Goal: Task Accomplishment & Management: Manage account settings

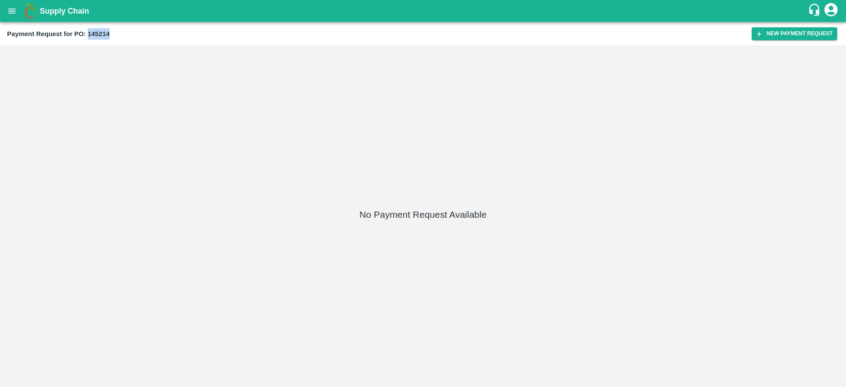
drag, startPoint x: 89, startPoint y: 35, endPoint x: 131, endPoint y: 32, distance: 42.8
click at [131, 32] on div "Payment Request for PO: 145214" at bounding box center [379, 33] width 745 height 11
copy b "145214"
click at [16, 9] on icon "open drawer" at bounding box center [12, 11] width 10 height 10
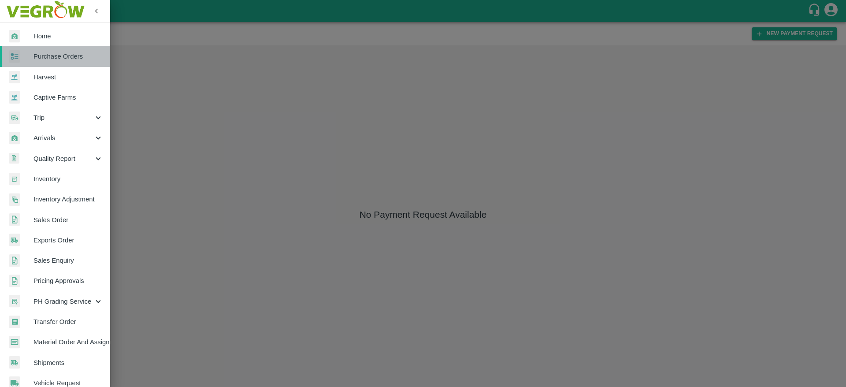
click at [71, 58] on span "Purchase Orders" at bounding box center [68, 57] width 70 height 10
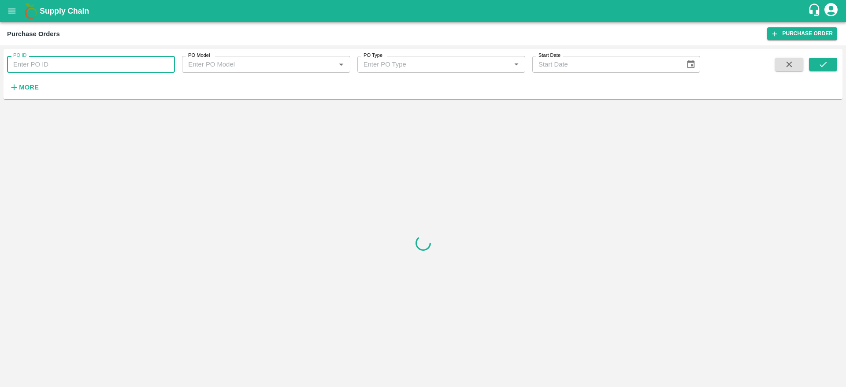
click at [95, 68] on input "PO ID" at bounding box center [91, 64] width 168 height 17
paste input "145214"
click at [824, 62] on icon "submit" at bounding box center [823, 64] width 10 height 10
click at [98, 69] on input "145214" at bounding box center [91, 64] width 168 height 17
click at [821, 59] on icon "submit" at bounding box center [823, 64] width 10 height 10
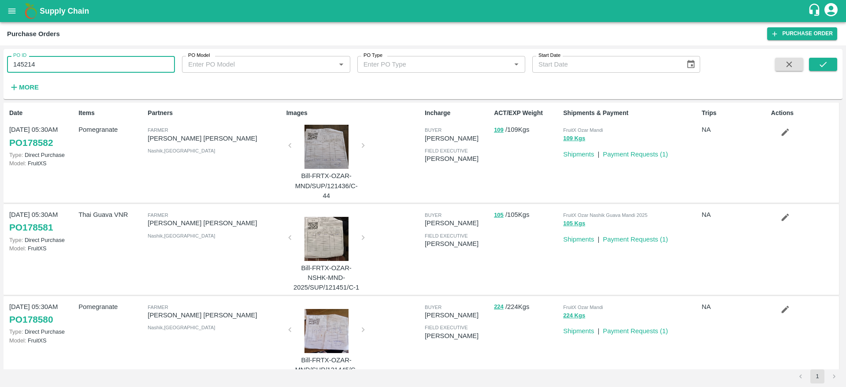
click at [127, 67] on input "145214" at bounding box center [91, 64] width 168 height 17
type input "145214"
click at [825, 62] on icon "submit" at bounding box center [823, 64] width 10 height 10
click at [819, 57] on div "PO ID 145214 PO ID PO Model PO Model   * PO Type PO Type   * Start Date Start D…" at bounding box center [423, 73] width 839 height 43
click at [819, 60] on icon "submit" at bounding box center [823, 64] width 10 height 10
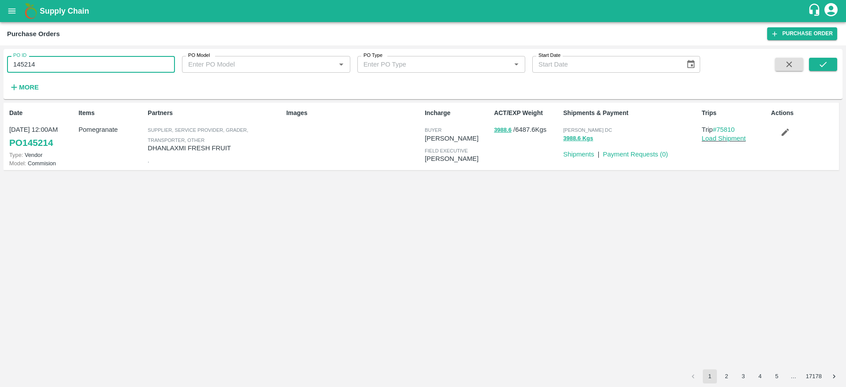
drag, startPoint x: 64, startPoint y: 69, endPoint x: 0, endPoint y: 78, distance: 64.5
click at [0, 78] on div "PO ID 145214 PO ID PO Model PO Model   * PO Type PO Type   * Start Date Start D…" at bounding box center [423, 216] width 846 height 342
click at [786, 126] on button "button" at bounding box center [785, 132] width 28 height 15
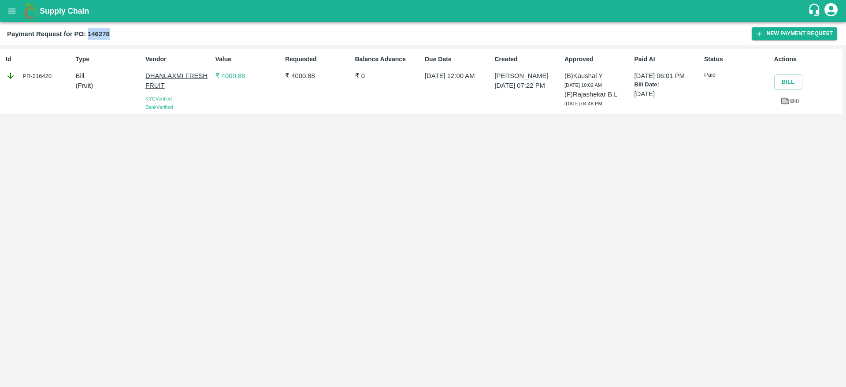
drag, startPoint x: 89, startPoint y: 34, endPoint x: 114, endPoint y: 32, distance: 25.7
click at [114, 32] on div "Payment Request for PO: 146278" at bounding box center [379, 33] width 745 height 11
copy b "146278"
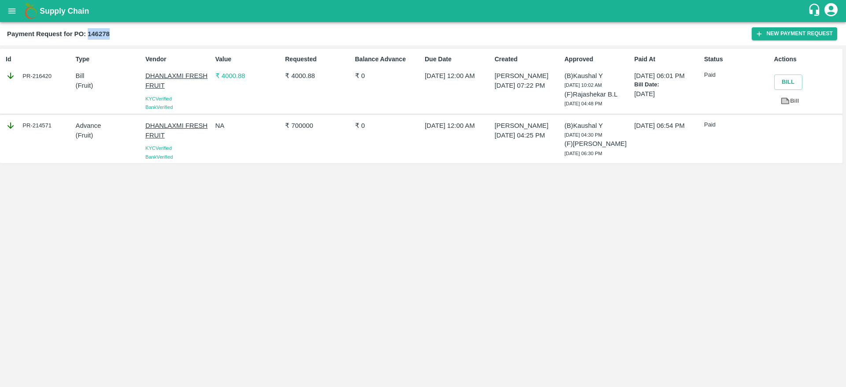
drag, startPoint x: 88, startPoint y: 32, endPoint x: 127, endPoint y: 30, distance: 38.8
click at [127, 30] on div "Payment Request for PO: 146278" at bounding box center [379, 33] width 745 height 11
copy b "146278"
click at [13, 4] on button "open drawer" at bounding box center [12, 11] width 20 height 20
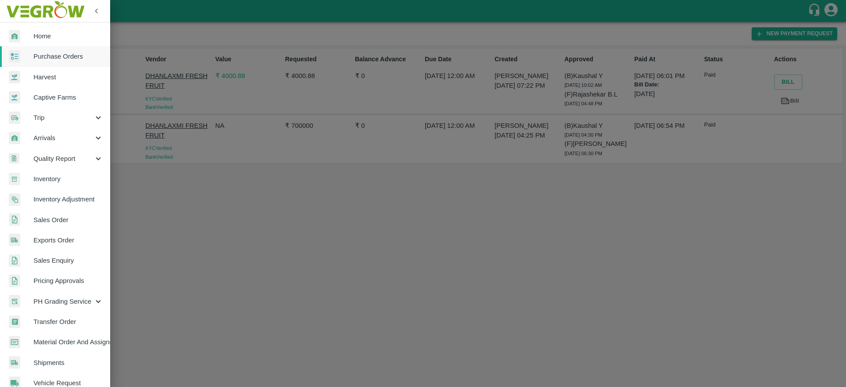
click at [261, 51] on div at bounding box center [423, 193] width 846 height 387
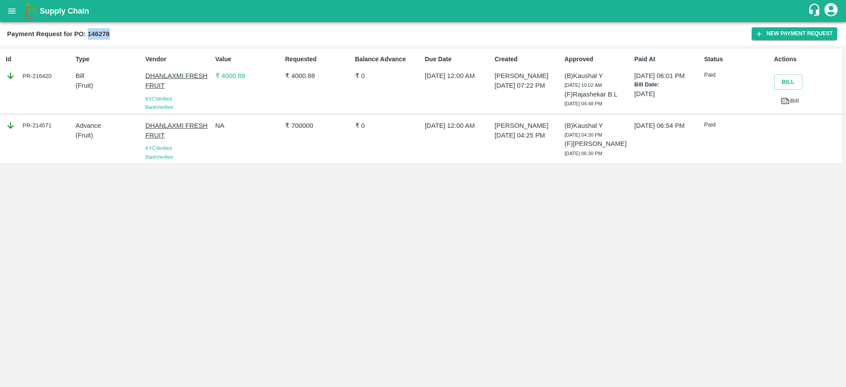
drag, startPoint x: 87, startPoint y: 34, endPoint x: 149, endPoint y: 37, distance: 61.8
click at [149, 37] on div "Payment Request for PO: 146278" at bounding box center [379, 33] width 745 height 11
copy b "146278"
click at [14, 11] on icon "open drawer" at bounding box center [12, 11] width 10 height 10
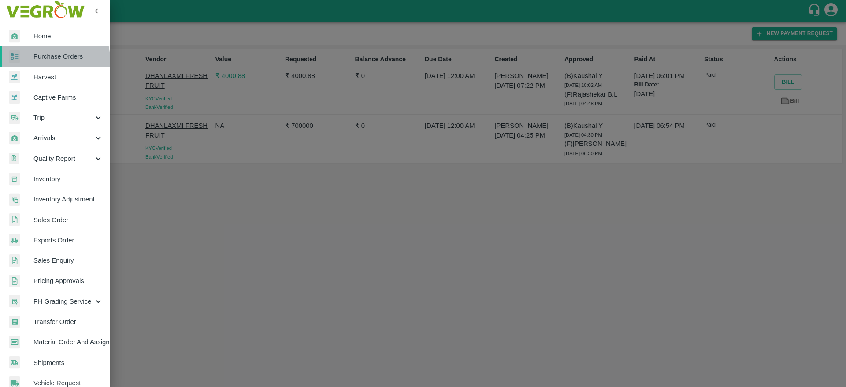
click at [51, 59] on span "Purchase Orders" at bounding box center [68, 57] width 70 height 10
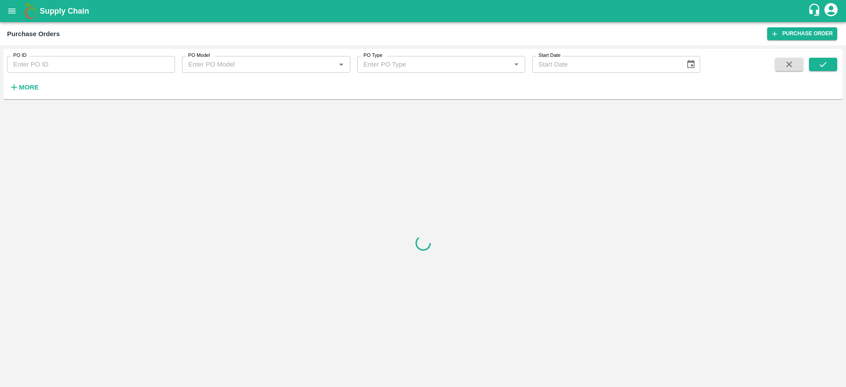
click at [80, 70] on input "PO ID" at bounding box center [91, 64] width 168 height 17
paste input "146278"
click at [825, 70] on button "submit" at bounding box center [823, 64] width 28 height 13
click at [52, 63] on input "146278" at bounding box center [91, 64] width 168 height 17
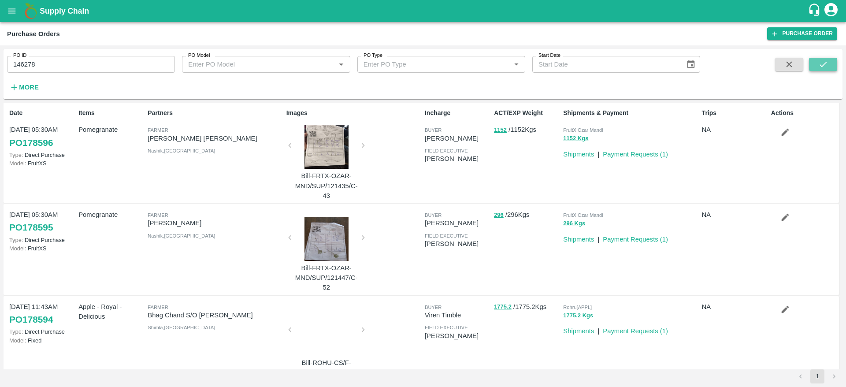
click at [830, 63] on button "submit" at bounding box center [823, 64] width 28 height 13
click at [97, 69] on input "146278" at bounding box center [91, 64] width 168 height 17
type input "146278"
click at [830, 63] on button "submit" at bounding box center [823, 64] width 28 height 13
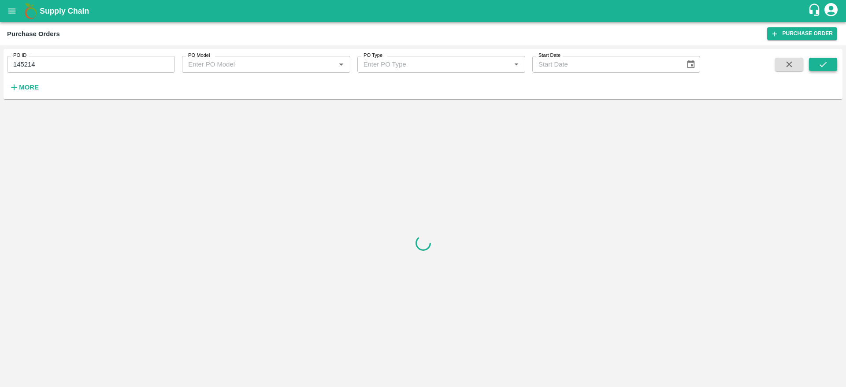
click at [832, 69] on button "submit" at bounding box center [823, 64] width 28 height 13
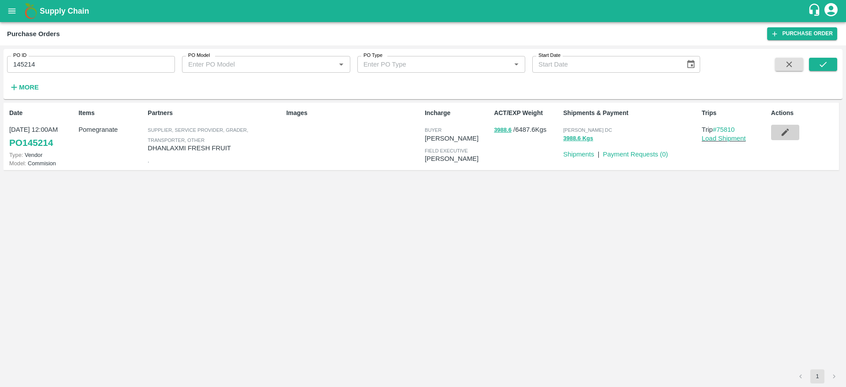
click at [783, 136] on icon "button" at bounding box center [784, 132] width 7 height 7
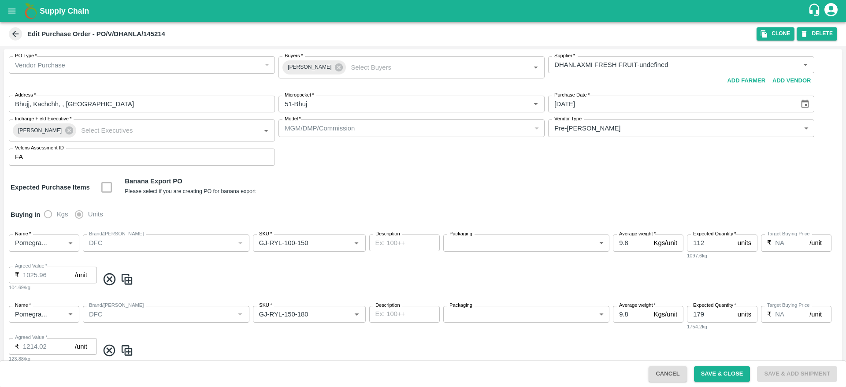
type input "DHANLAXMI FRESH FRUIT-undefined"
type input "51-Bhuj"
type input "Pomegranate"
type input "DFC"
type input "GJ-RYL-100-150"
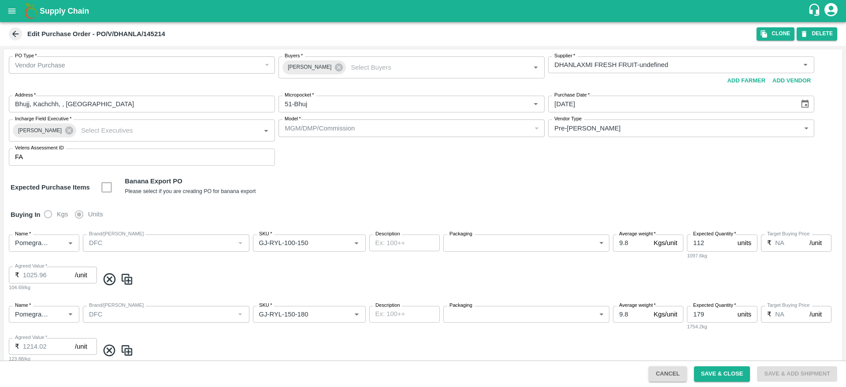
type input "NA"
type input "Pomegranate"
type input "DFC"
type input "GJ-RYL-150-180"
type input "NA"
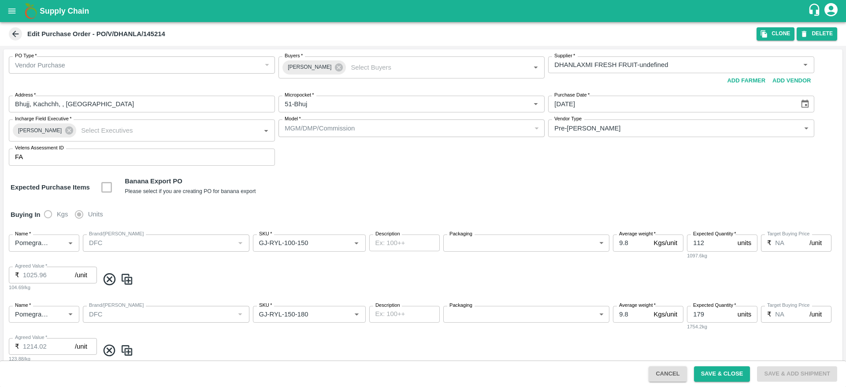
type input "Pomegranate"
type input "DFC"
type input "GJ-RYL-180-220"
type input "NA"
type input "Pomegranate"
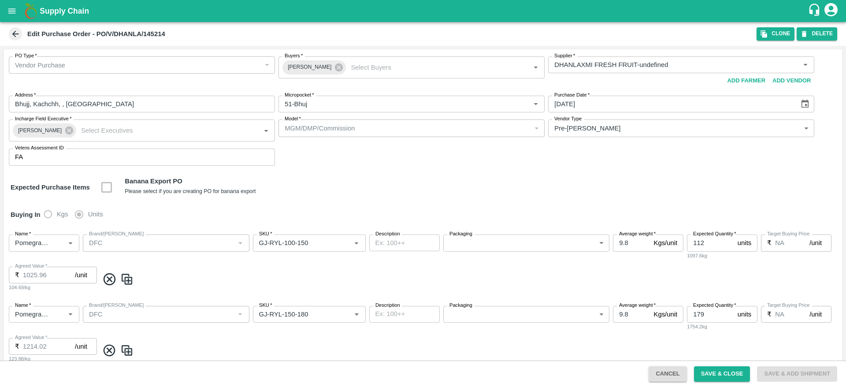
type input "DFC"
type input "GJ-RYL-220-250"
type input "NA"
type input "Pomegranate"
type input "DFC"
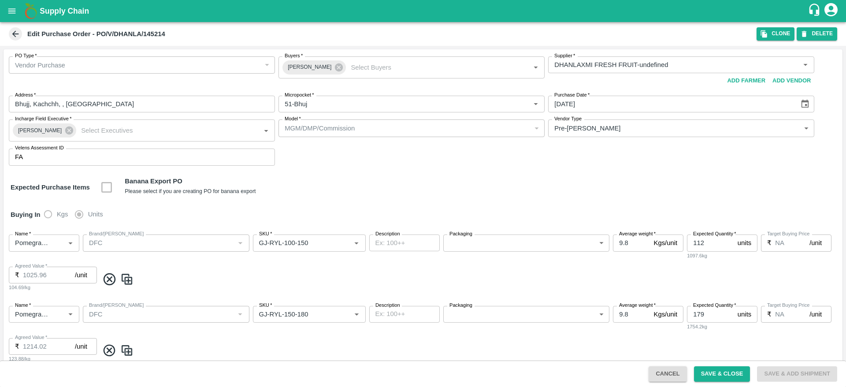
type input "GJ-RYL-250-300"
type input "NA"
type input "Pomegranate"
type input "DFC"
type input "GJ-RYL-300-350"
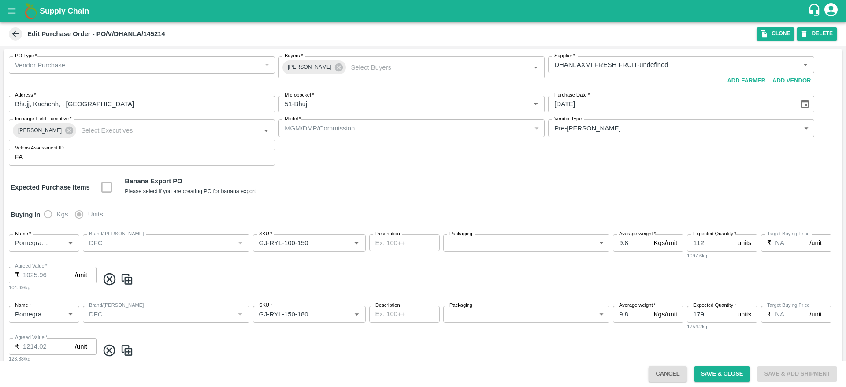
type input "NA"
type input "Pomegranate"
type input "DFC"
type input "GJ-RYL-350-400"
type input "NA"
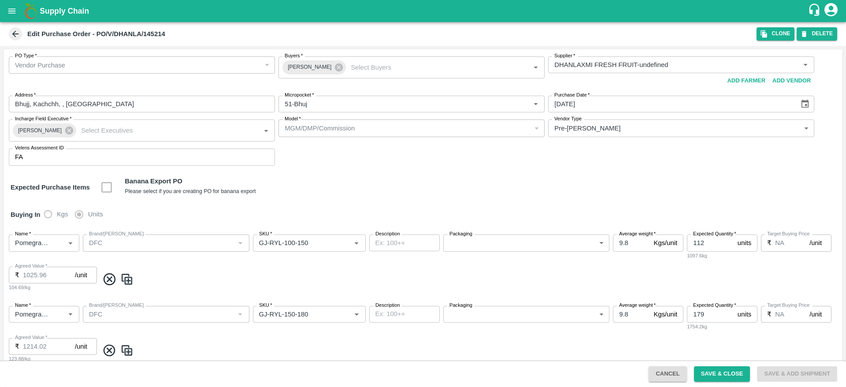
type input "Pomegranate"
type input "DFC"
type input "GJ-SUPR-180++"
type input "NA"
type input "Pomegranate"
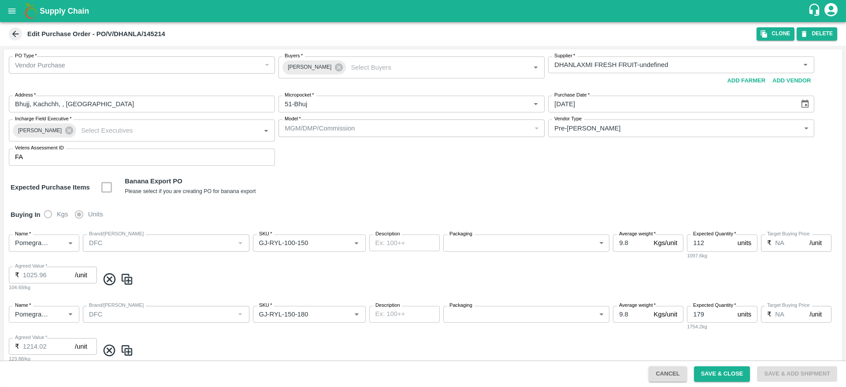
type input "DFC"
type input "GJ-Loose A"
type input "NA"
type input "Pomegranate"
type input "DFC"
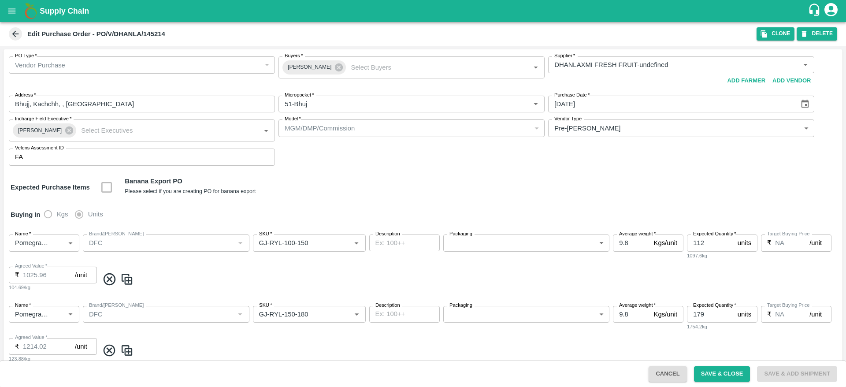
type input "Mandi Mix"
type input "NA"
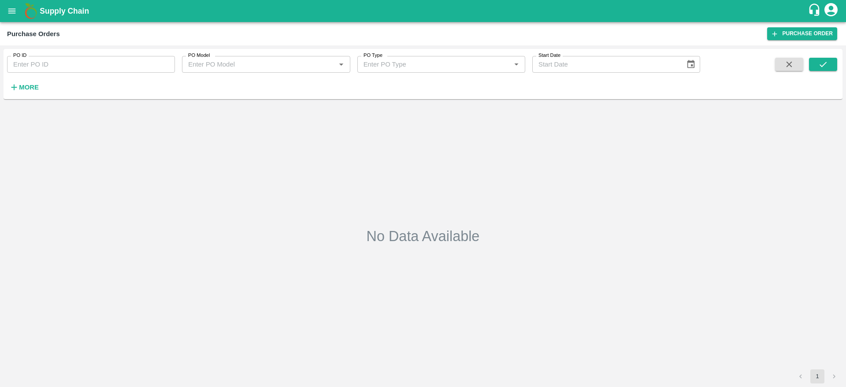
type input "145214"
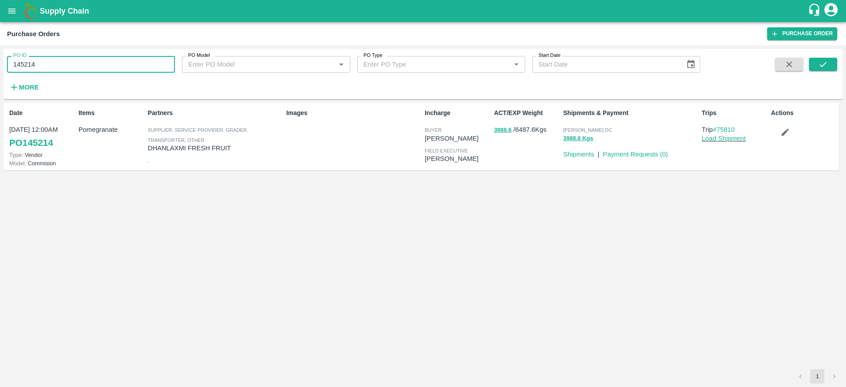
drag, startPoint x: 38, startPoint y: 68, endPoint x: 0, endPoint y: 71, distance: 38.4
click at [0, 71] on div "PO ID 145214 PO ID PO Model PO Model   * PO Type PO Type   * Start Date Start D…" at bounding box center [423, 216] width 846 height 342
click at [268, 235] on div "Date 07 Mar, 12:00AM PO 145214 Type: Vendor Model: Commision Items Pomegranate …" at bounding box center [423, 236] width 839 height 267
click at [783, 131] on icon "button" at bounding box center [785, 132] width 10 height 10
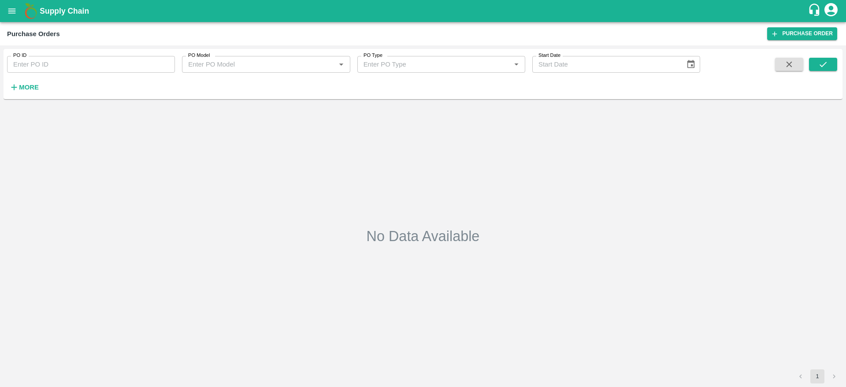
type input "145214"
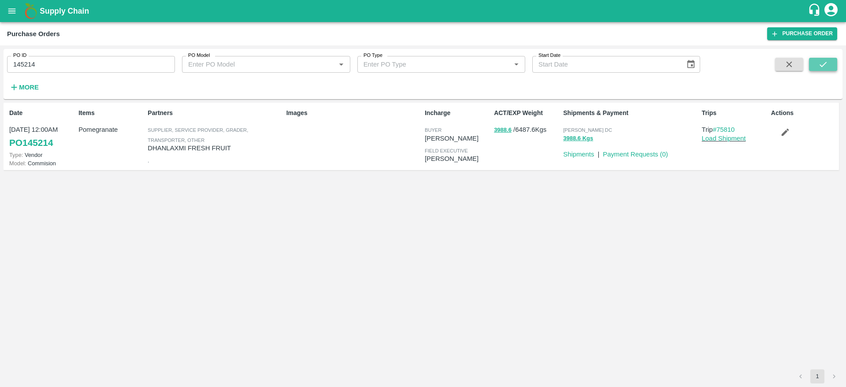
click at [810, 64] on button "submit" at bounding box center [823, 64] width 28 height 13
click at [579, 156] on link "Shipments" at bounding box center [578, 154] width 31 height 7
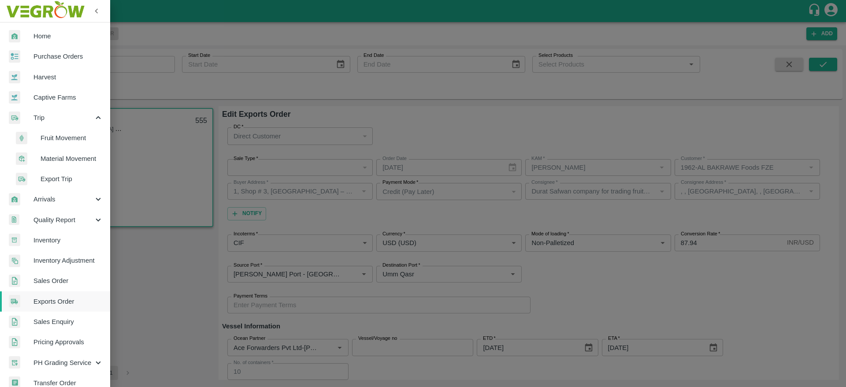
scroll to position [128, 0]
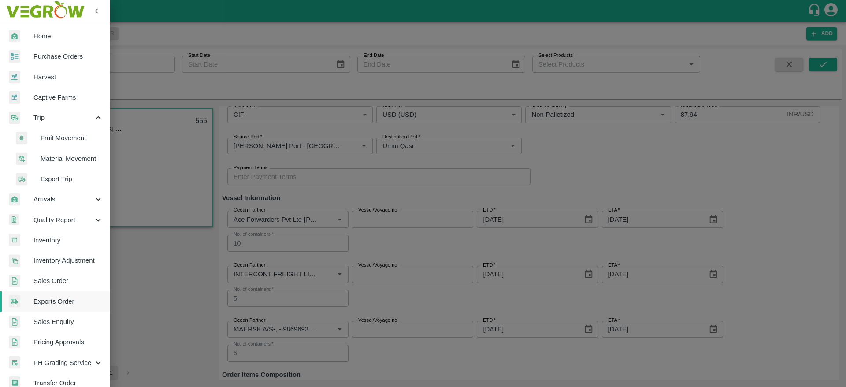
click at [80, 140] on span "Fruit Movement" at bounding box center [72, 138] width 63 height 10
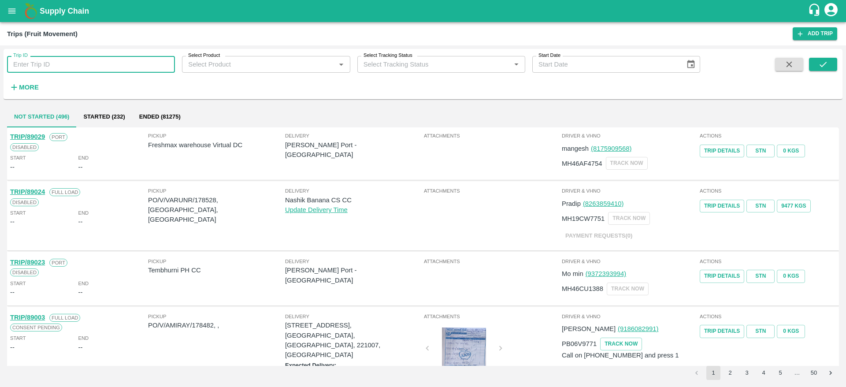
click at [143, 59] on input "Trip ID" at bounding box center [91, 64] width 168 height 17
paste input "75810"
type input "75810"
click at [832, 65] on button "submit" at bounding box center [823, 64] width 28 height 13
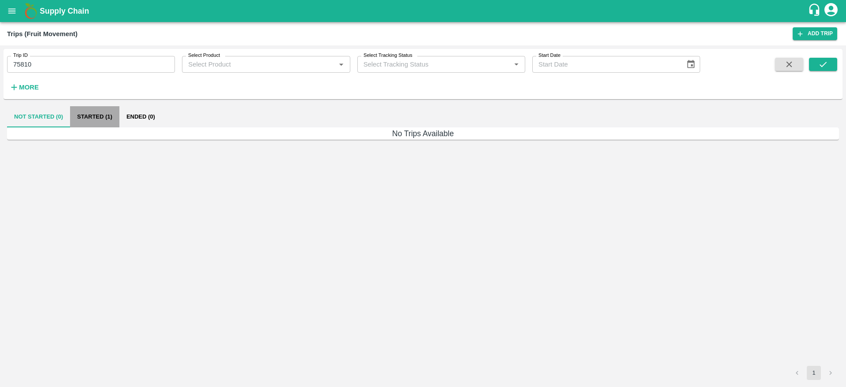
click at [100, 123] on button "Started (1)" at bounding box center [94, 116] width 49 height 21
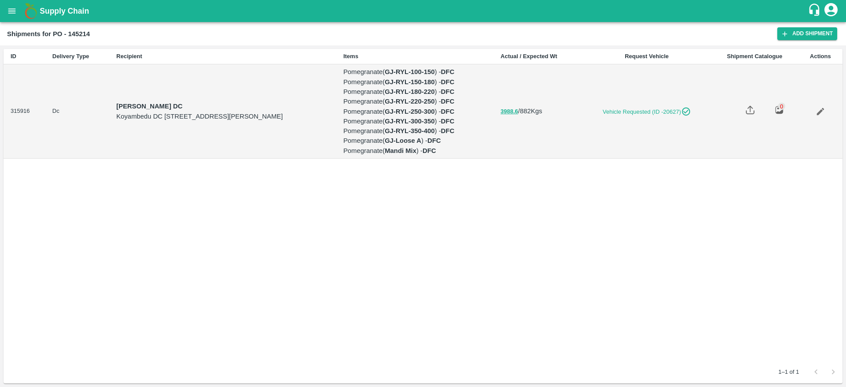
click at [818, 121] on td at bounding box center [821, 111] width 44 height 94
click at [825, 114] on icon "Edit" at bounding box center [821, 112] width 10 height 10
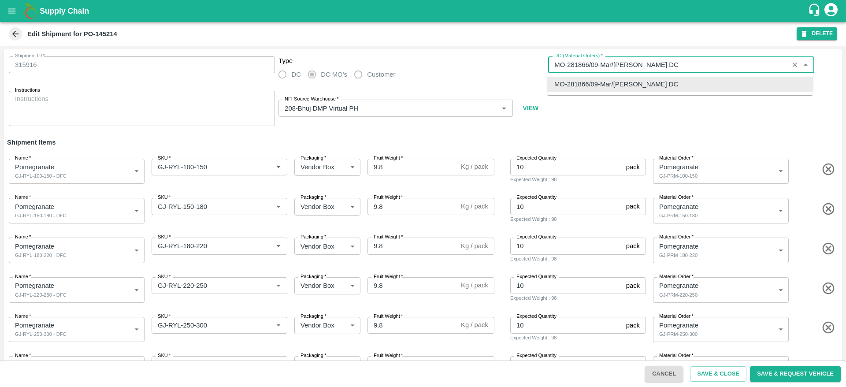
drag, startPoint x: 568, startPoint y: 63, endPoint x: 588, endPoint y: 62, distance: 20.3
click at [588, 62] on input "DC (Material Orders)   *" at bounding box center [668, 64] width 235 height 11
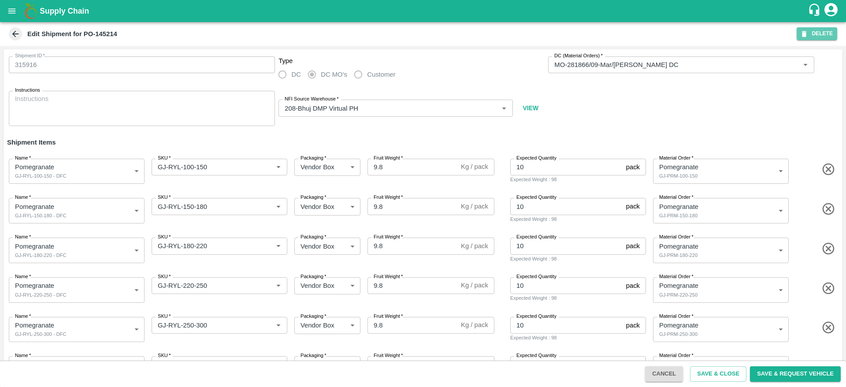
click at [823, 28] on button "DELETE" at bounding box center [817, 33] width 41 height 13
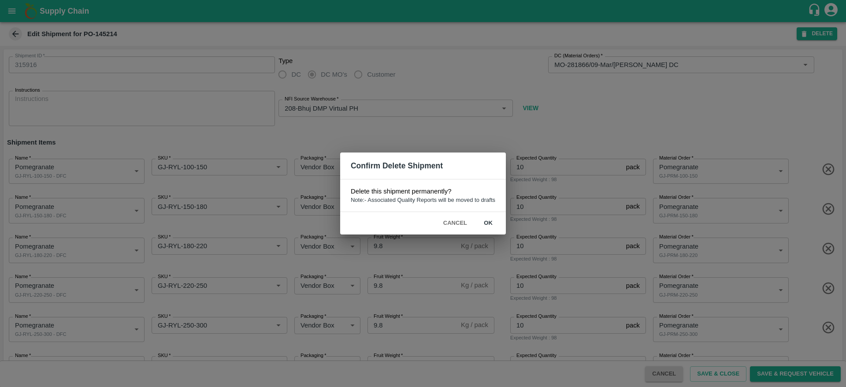
click at [486, 221] on button "ok" at bounding box center [488, 223] width 28 height 15
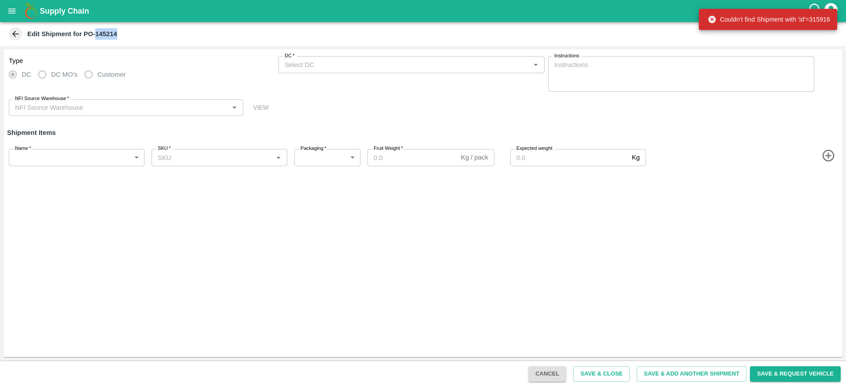
drag, startPoint x: 96, startPoint y: 34, endPoint x: 149, endPoint y: 37, distance: 53.4
click at [149, 37] on div "Edit Shipment for PO-145214" at bounding box center [422, 33] width 830 height 13
copy b "145214"
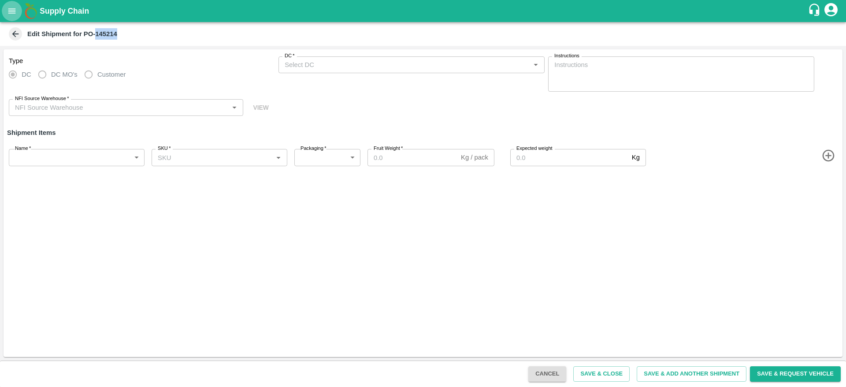
click at [9, 11] on icon "open drawer" at bounding box center [11, 10] width 7 height 5
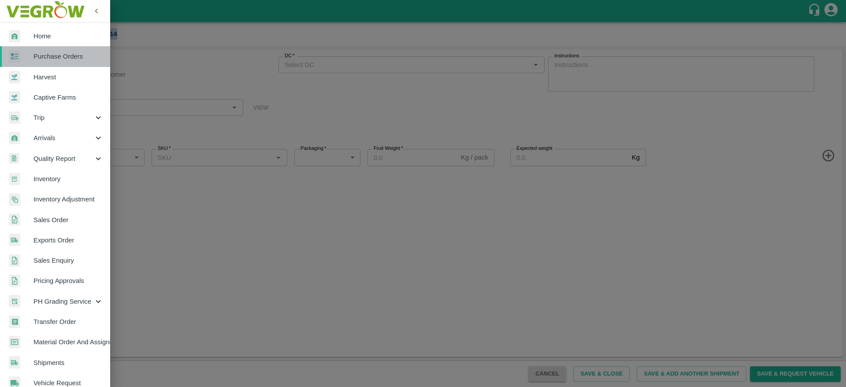
click at [59, 60] on span "Purchase Orders" at bounding box center [68, 57] width 70 height 10
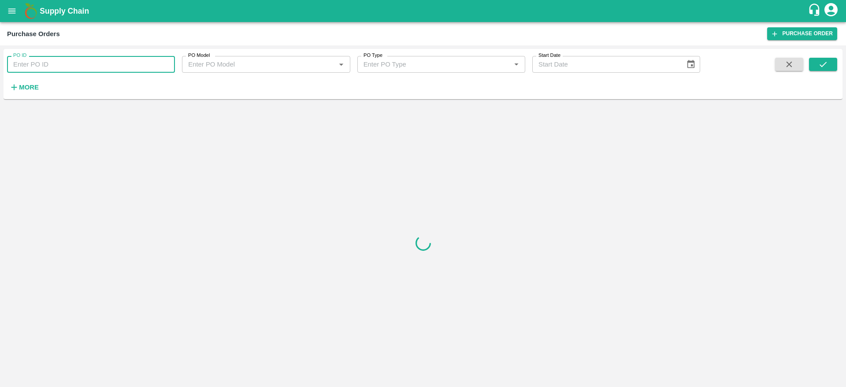
click at [90, 67] on input "PO ID" at bounding box center [91, 64] width 168 height 17
paste input "145214"
type input "145214"
click at [828, 56] on div "PO ID 145214 PO ID PO Model PO Model   * PO Type PO Type   * Start Date Start D…" at bounding box center [423, 73] width 839 height 43
click at [826, 60] on icon "submit" at bounding box center [823, 64] width 10 height 10
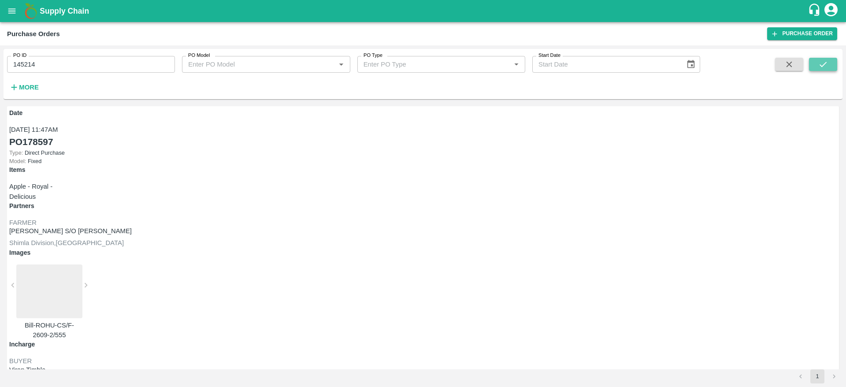
click at [809, 61] on button "submit" at bounding box center [823, 64] width 28 height 13
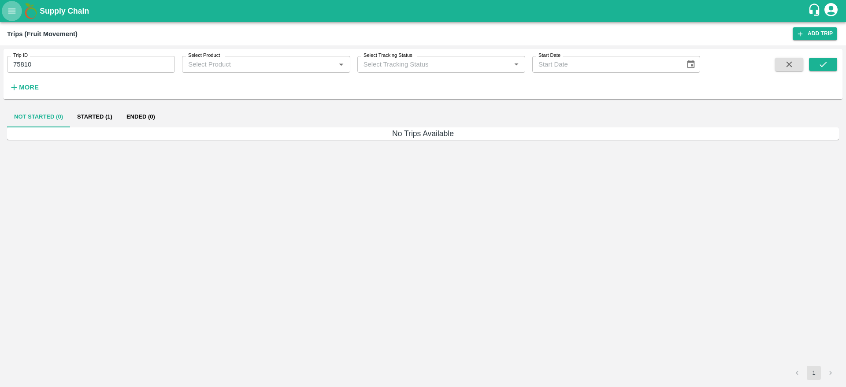
click at [9, 9] on icon "open drawer" at bounding box center [12, 11] width 10 height 10
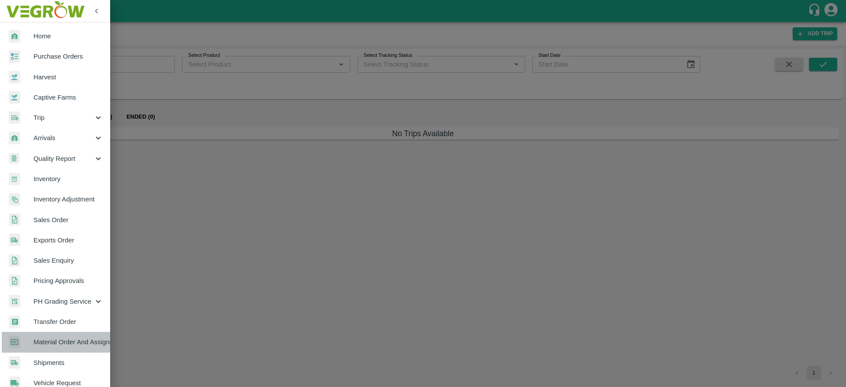
click at [61, 346] on span "Material Order And Assignment" at bounding box center [68, 342] width 70 height 10
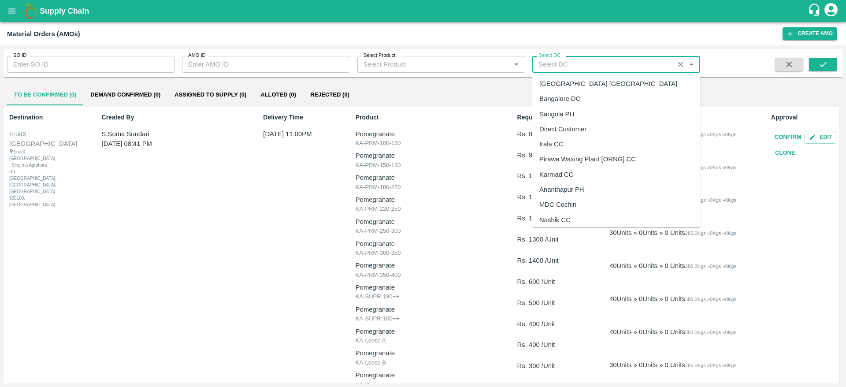
click at [572, 67] on input "Select DC" at bounding box center [603, 64] width 137 height 11
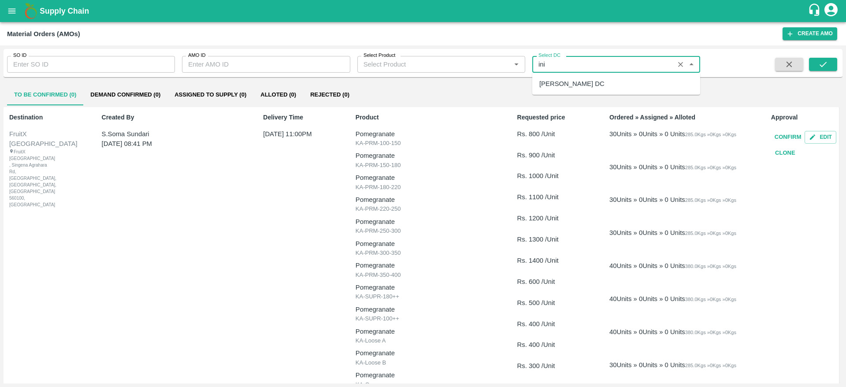
click at [569, 85] on div "[PERSON_NAME] DC" at bounding box center [571, 84] width 65 height 10
type input "[PERSON_NAME] DC"
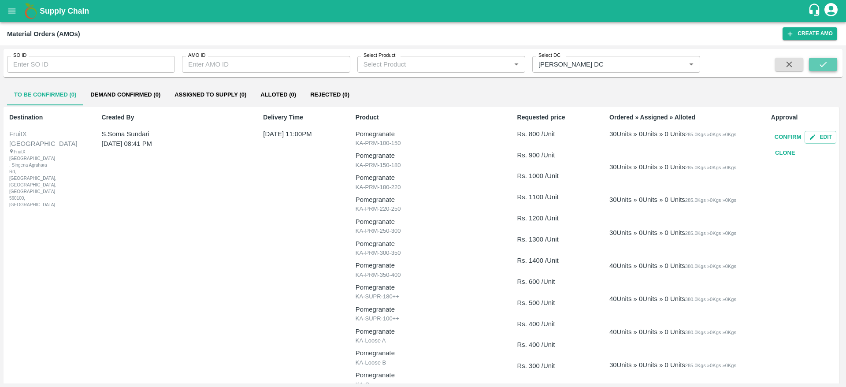
click at [818, 69] on icon "submit" at bounding box center [823, 64] width 10 height 10
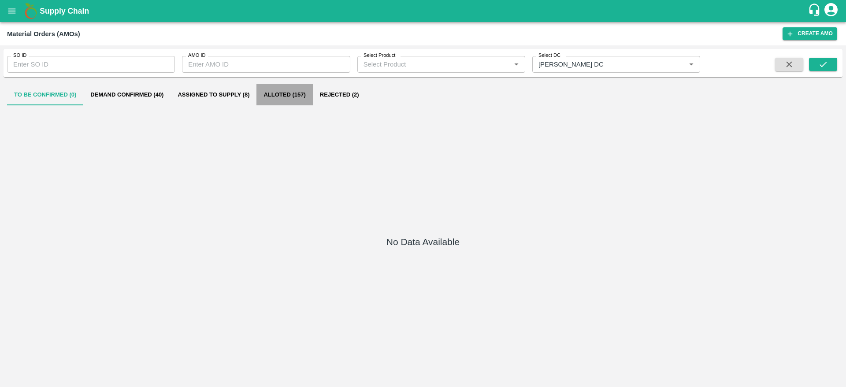
click at [304, 96] on button "Alloted (157)" at bounding box center [284, 94] width 56 height 21
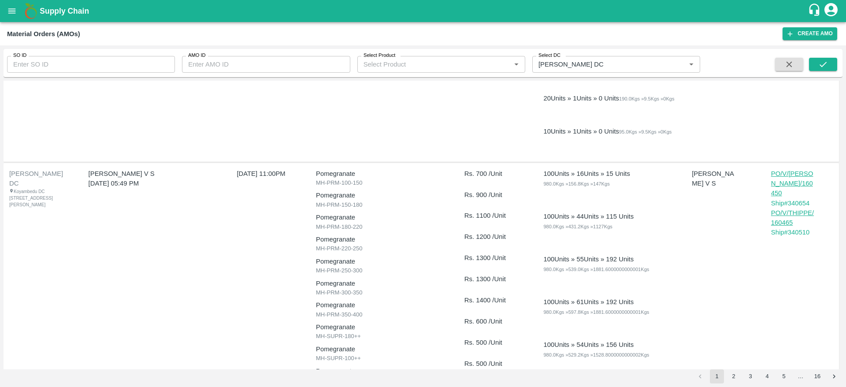
scroll to position [4091, 0]
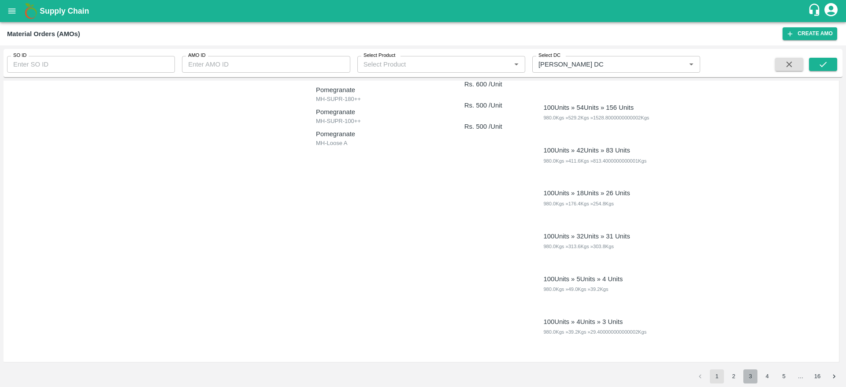
click at [749, 378] on button "3" at bounding box center [750, 376] width 14 height 14
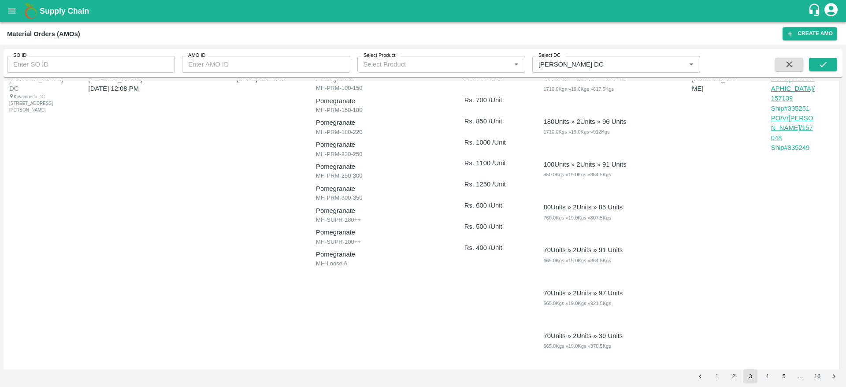
scroll to position [4133, 0]
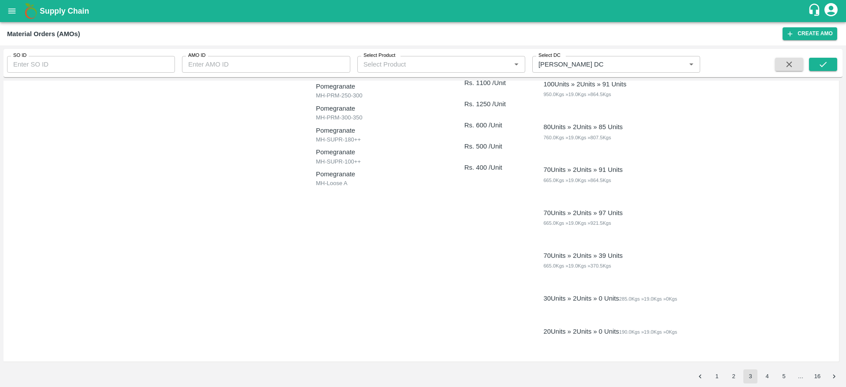
click at [766, 371] on button "4" at bounding box center [767, 376] width 14 height 14
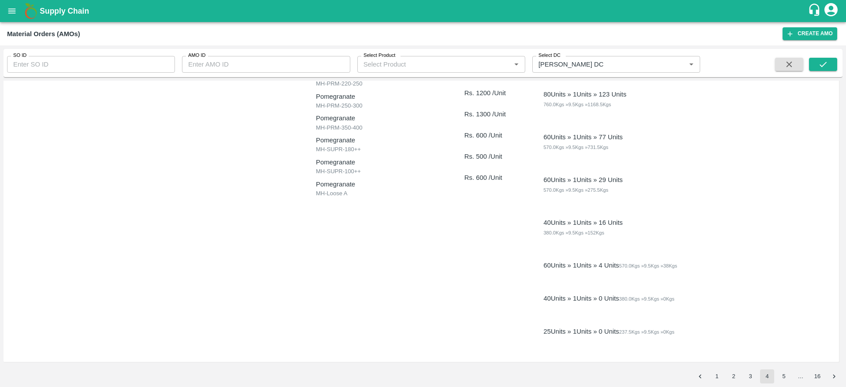
scroll to position [3919, 0]
click at [781, 377] on button "5" at bounding box center [784, 376] width 14 height 14
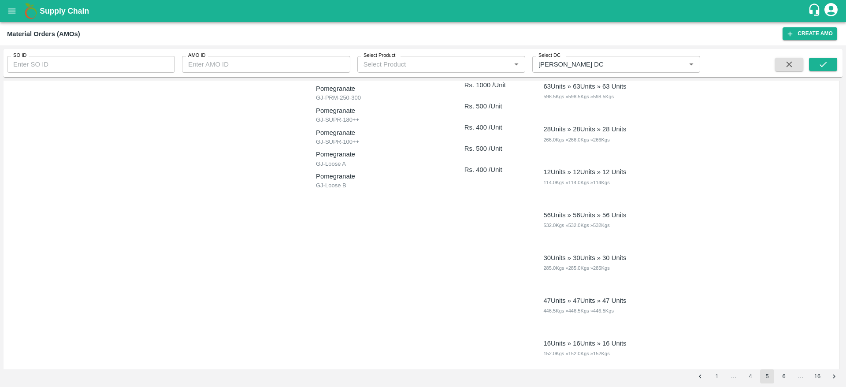
scroll to position [3705, 0]
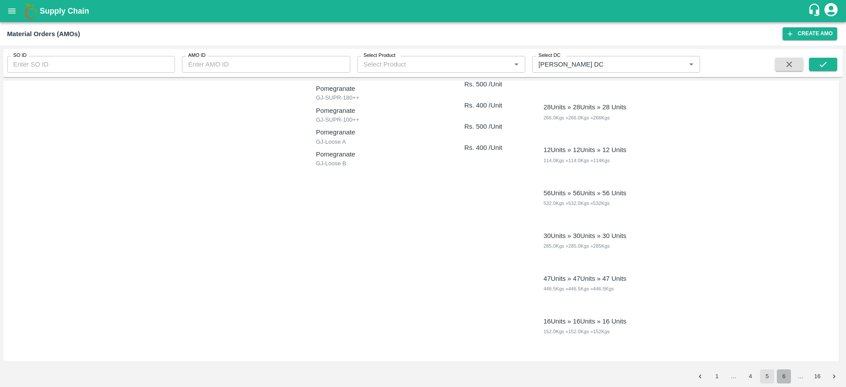
click at [784, 377] on button "6" at bounding box center [784, 376] width 14 height 14
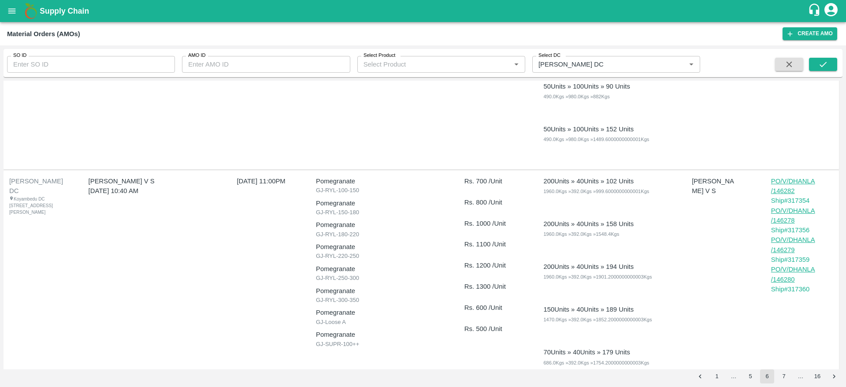
scroll to position [3748, 0]
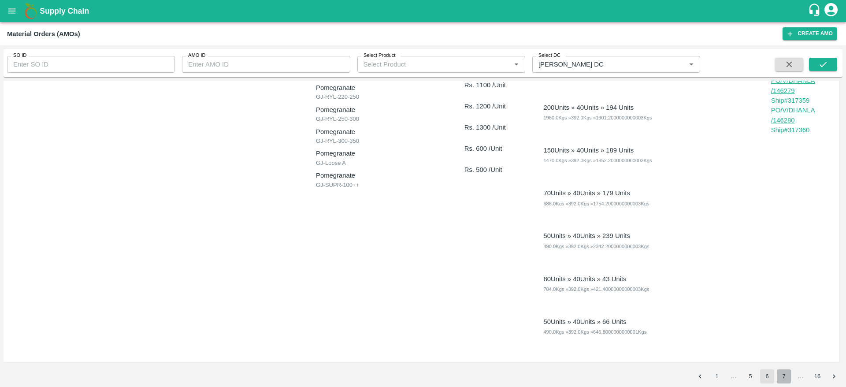
click at [782, 379] on button "7" at bounding box center [784, 376] width 14 height 14
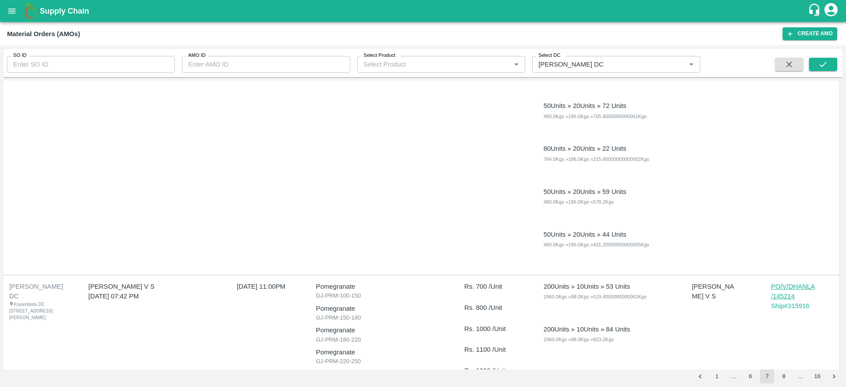
scroll to position [688, 0]
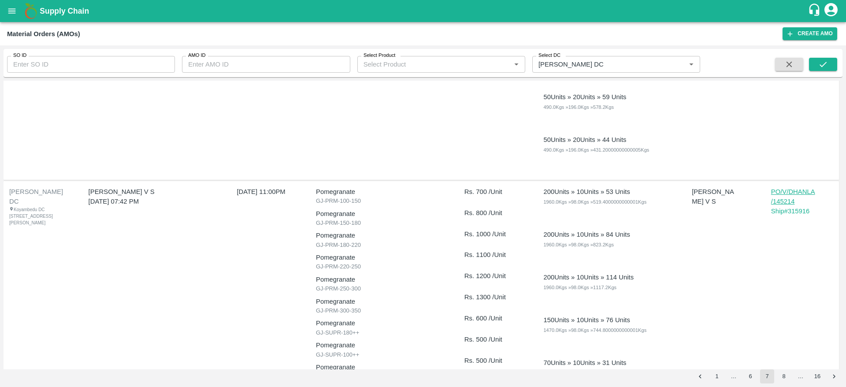
click at [787, 193] on p "PO/V/DHANLA/145214" at bounding box center [793, 197] width 44 height 20
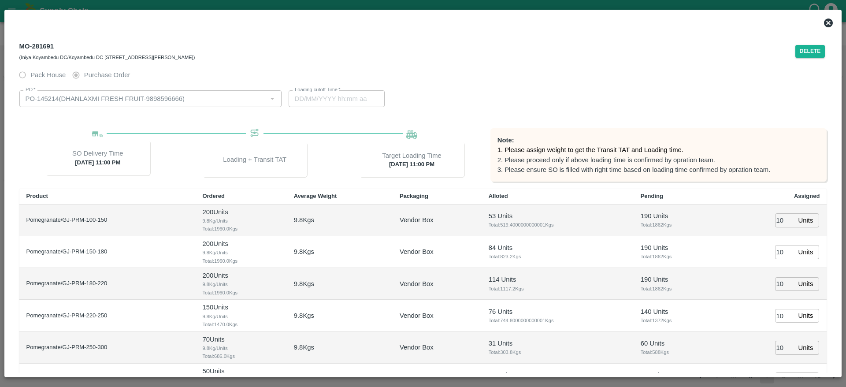
type input "[DATE] 11:00 PM"
type input "[DATE] 10:22 PM"
click at [806, 45] on button "Delete" at bounding box center [810, 51] width 30 height 13
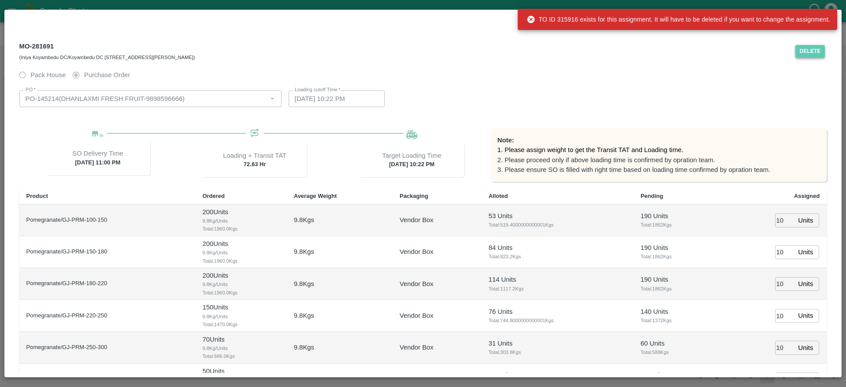
click at [815, 56] on button "Delete" at bounding box center [810, 51] width 30 height 13
